Goal: Task Accomplishment & Management: Manage account settings

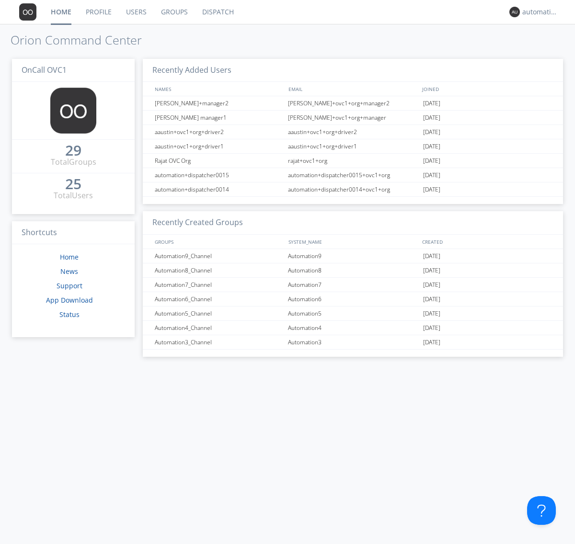
click at [173, 12] on link "Groups" at bounding box center [174, 12] width 41 height 24
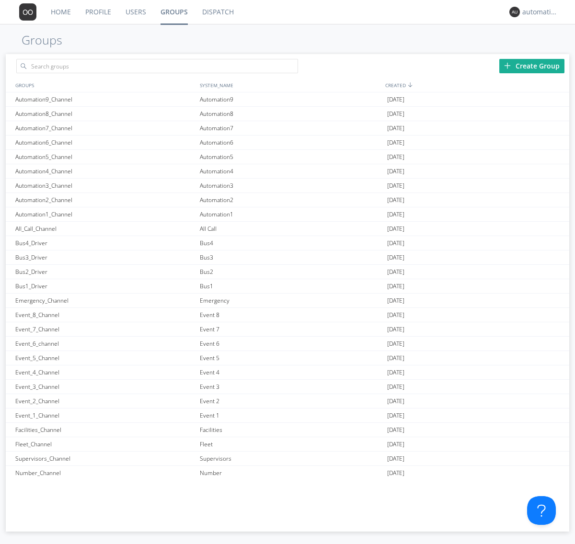
click at [532, 66] on div "Create Group" at bounding box center [531, 66] width 65 height 14
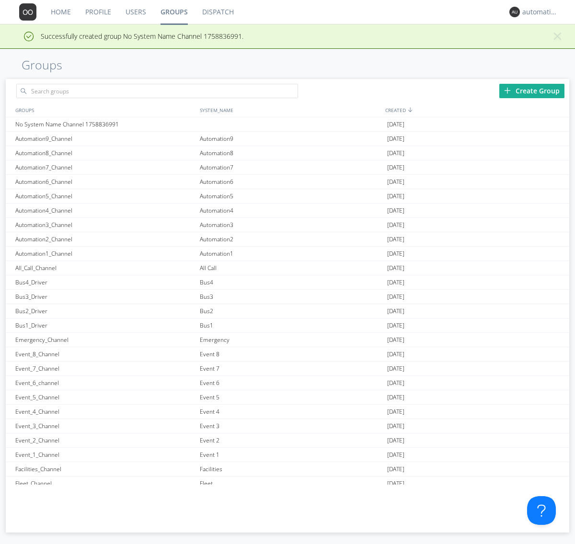
click at [173, 12] on link "Groups" at bounding box center [174, 12] width 42 height 24
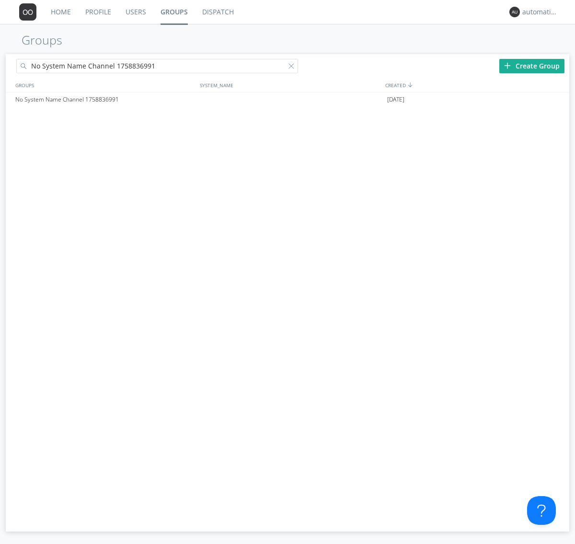
type input "No System Name Channel 1758836991"
click at [293, 68] on div at bounding box center [293, 68] width 10 height 10
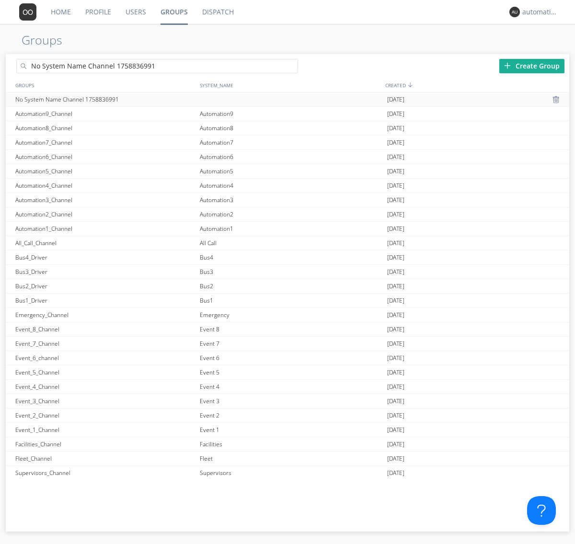
type input "No System Name Channel 1758836991"
click at [105, 99] on div "No System Name Channel 1758836991" at bounding box center [105, 99] width 184 height 14
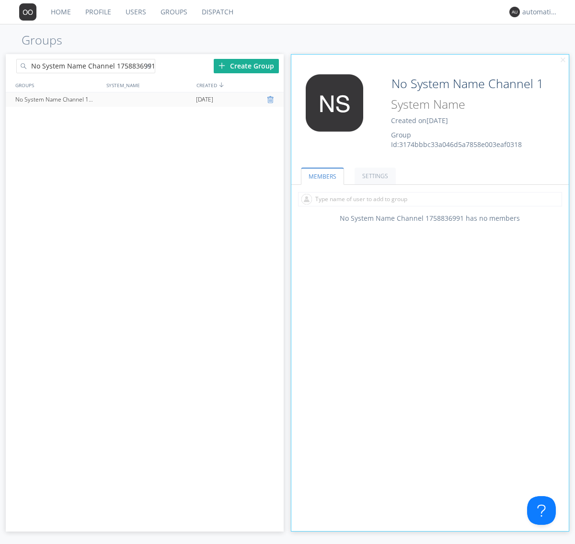
click at [271, 100] on div at bounding box center [272, 100] width 10 height 8
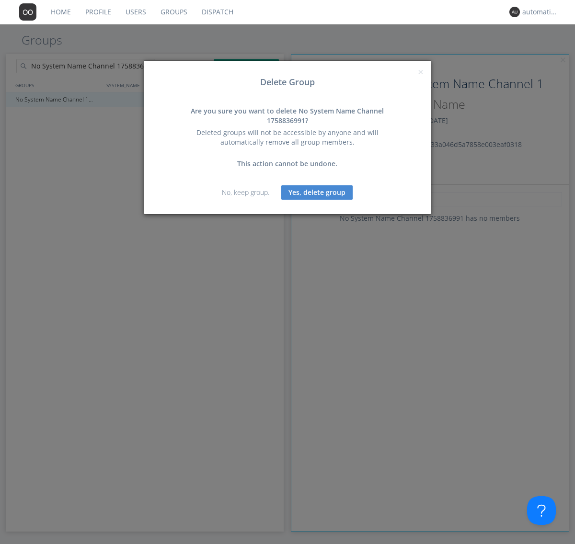
click at [317, 192] on button "Yes, delete group" at bounding box center [316, 192] width 71 height 14
